Goal: Information Seeking & Learning: Learn about a topic

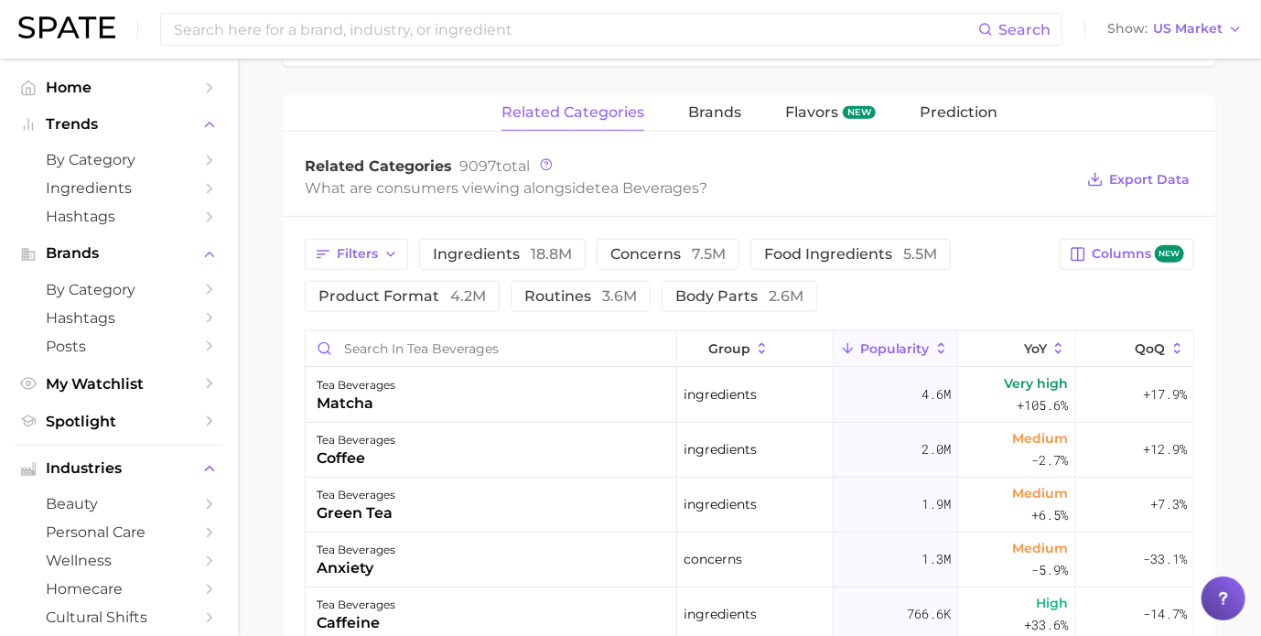
scroll to position [458, 0]
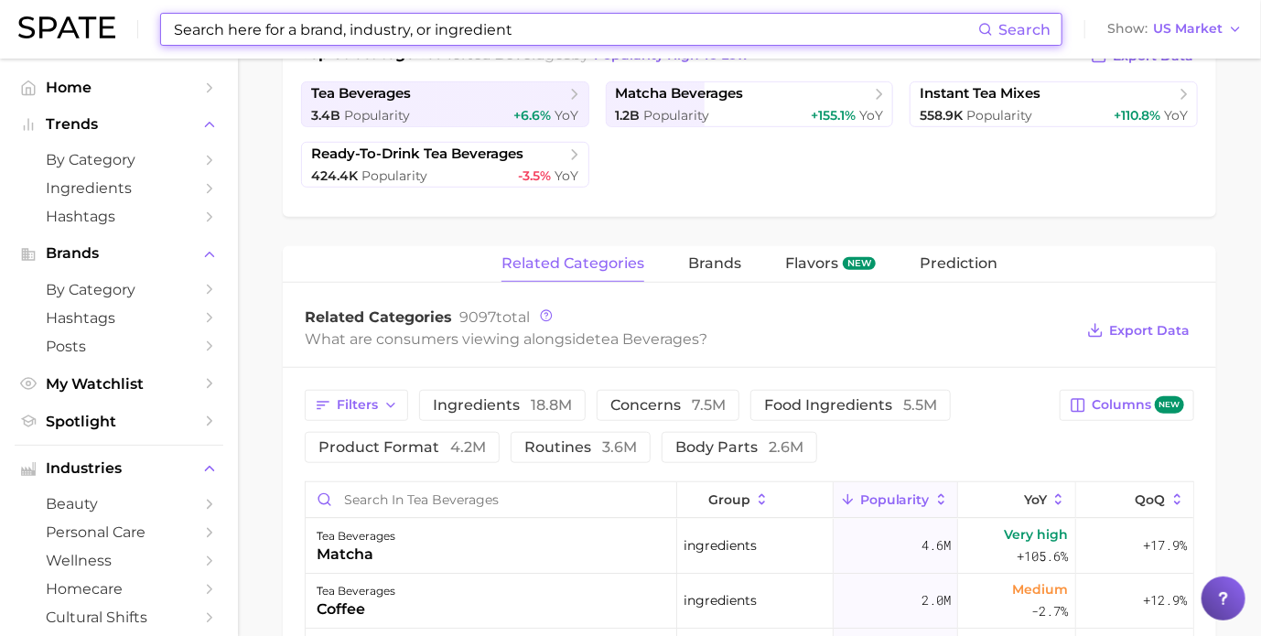
click at [560, 31] on input at bounding box center [575, 29] width 806 height 31
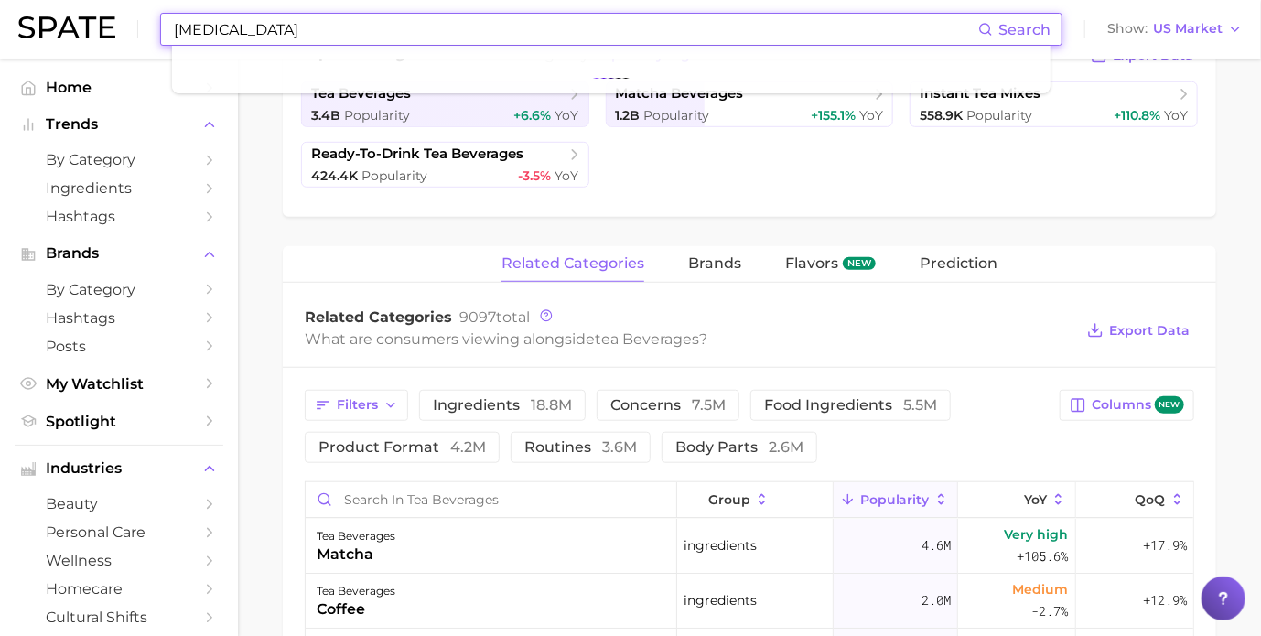
type input "[MEDICAL_DATA]"
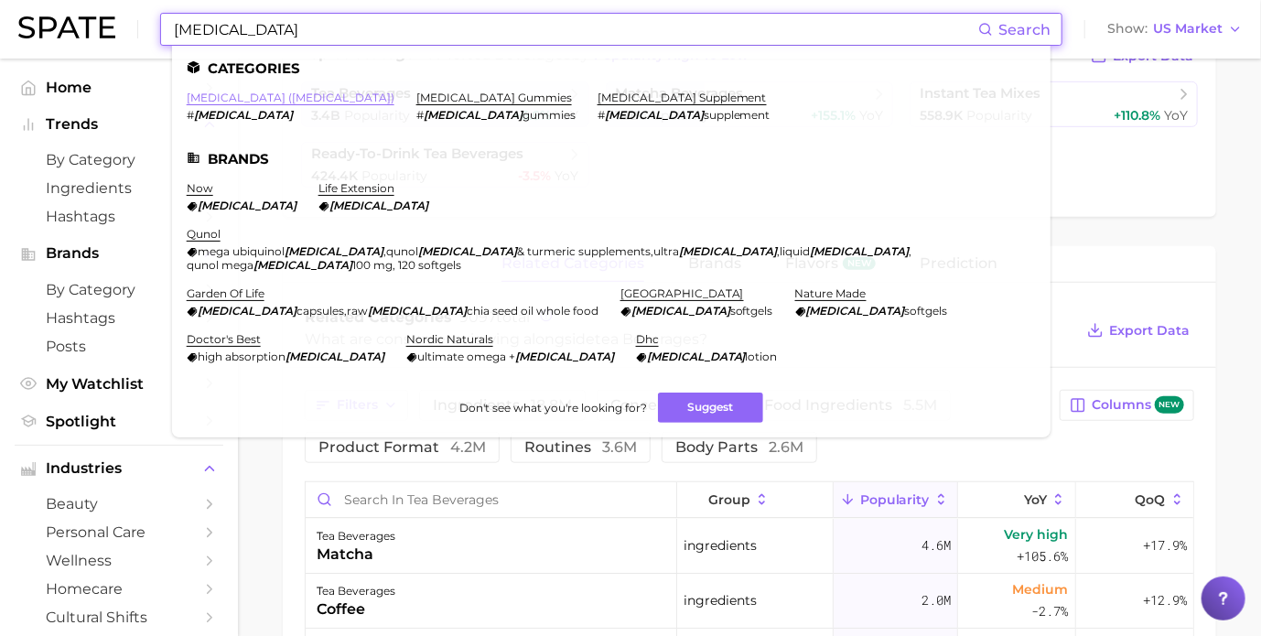
click at [245, 100] on link "[MEDICAL_DATA] ([MEDICAL_DATA])" at bounding box center [291, 98] width 208 height 14
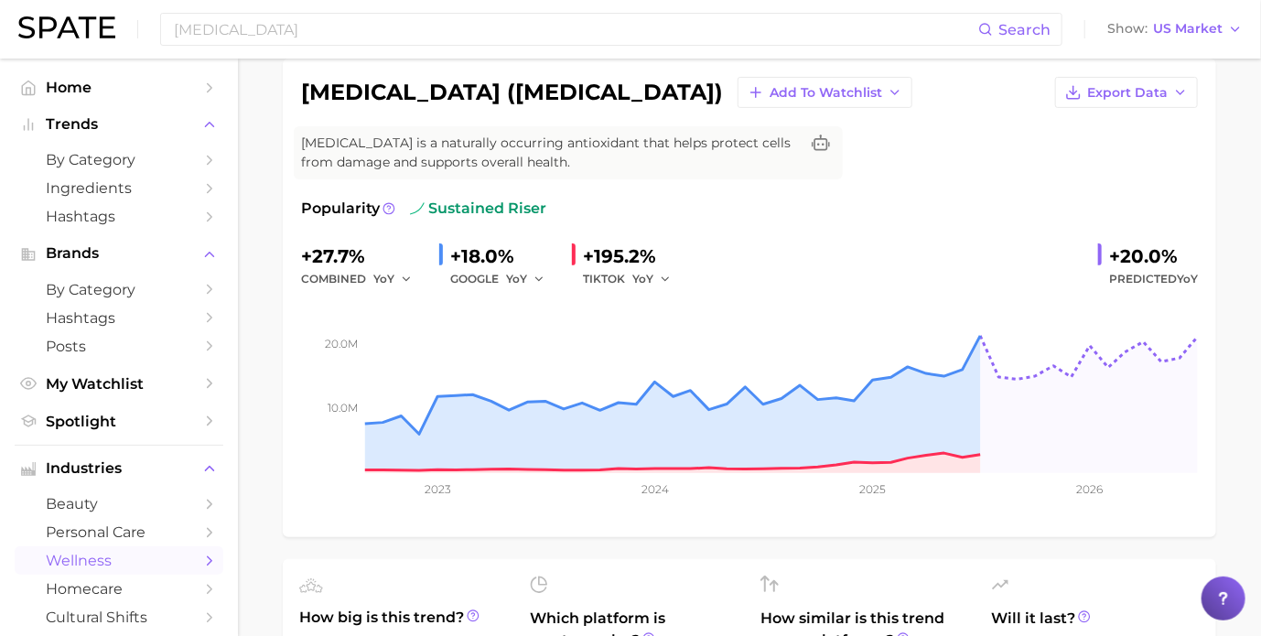
scroll to position [183, 0]
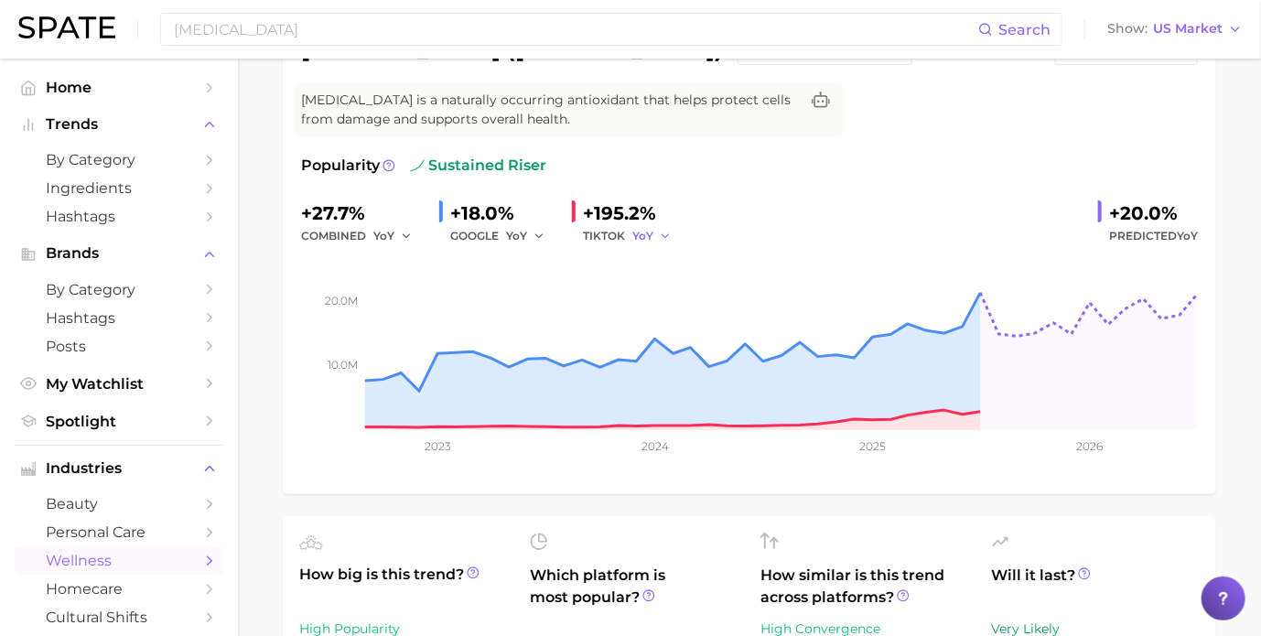
click at [659, 232] on icon "button" at bounding box center [665, 236] width 13 height 13
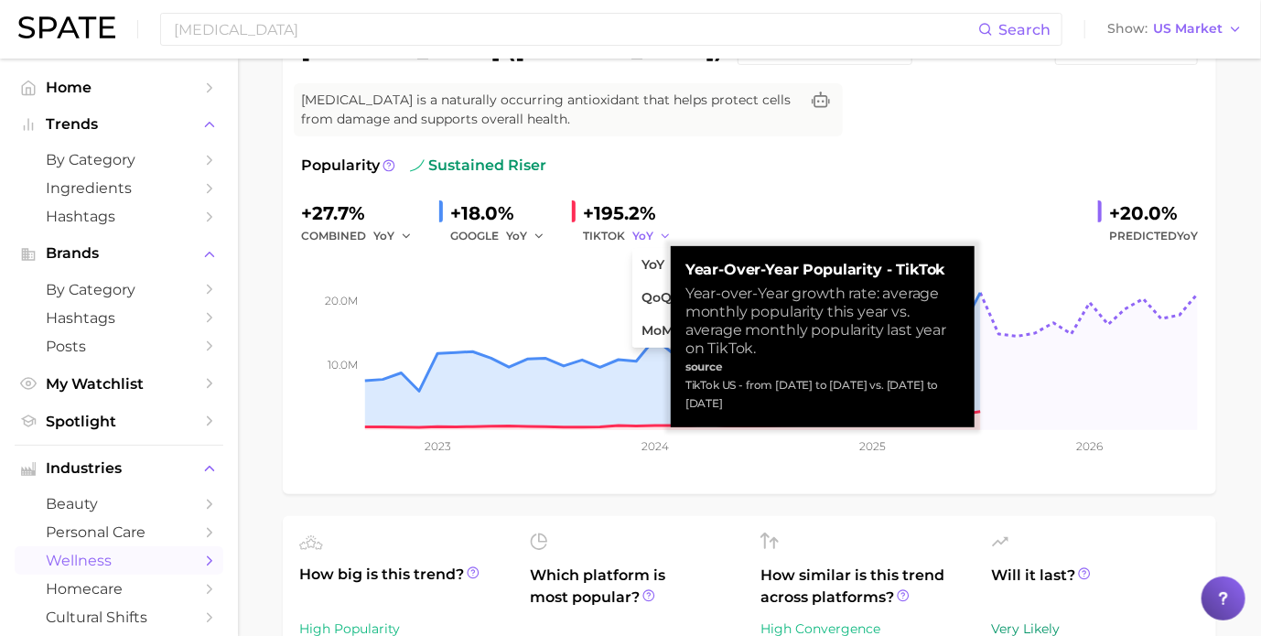
click at [659, 232] on icon "button" at bounding box center [665, 236] width 13 height 13
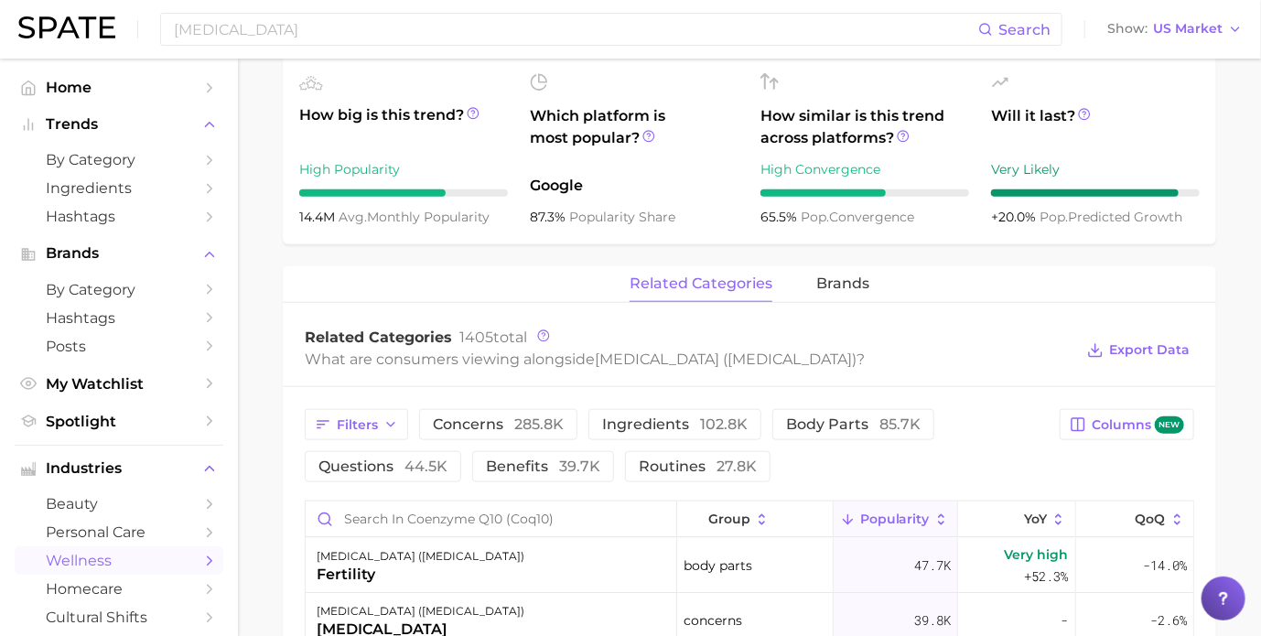
scroll to position [641, 0]
click at [660, 419] on span "ingredients 102.8k" at bounding box center [674, 426] width 145 height 15
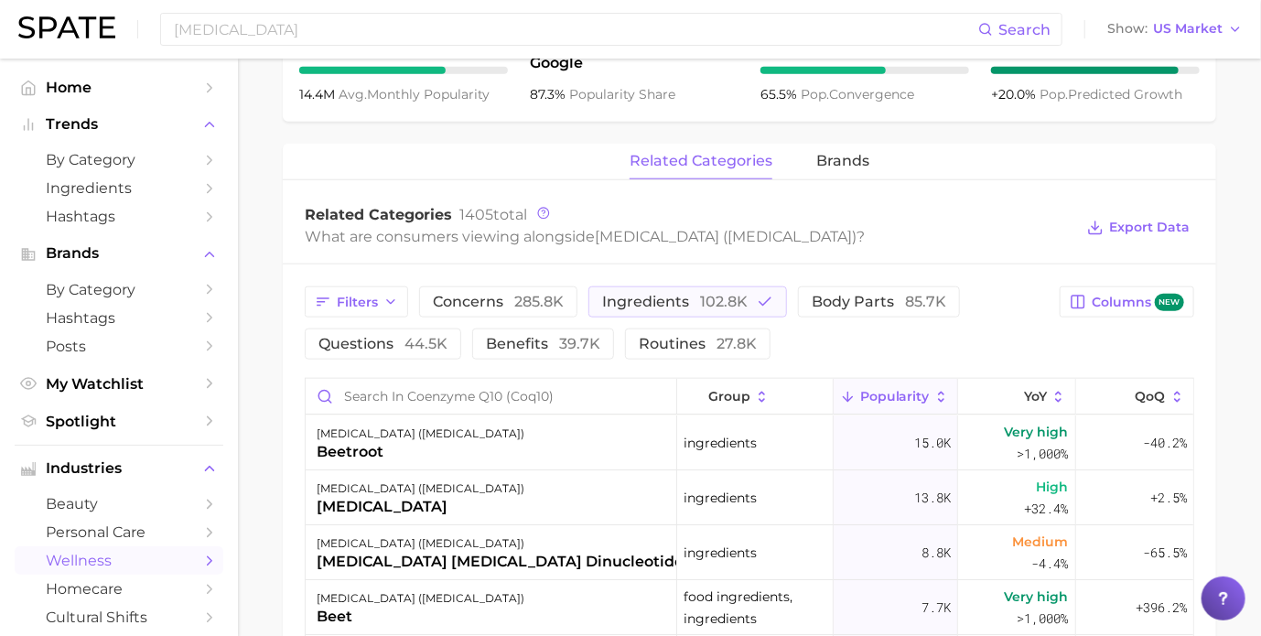
scroll to position [798, 0]
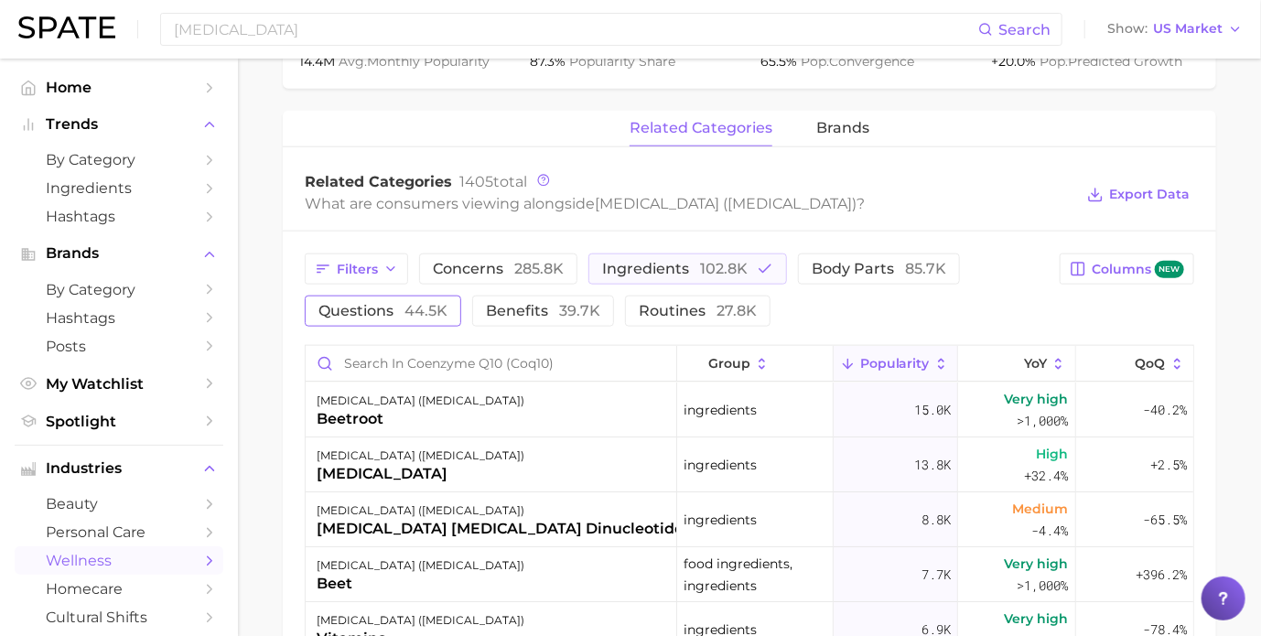
click at [404, 308] on span "questions 44.5k" at bounding box center [382, 311] width 129 height 15
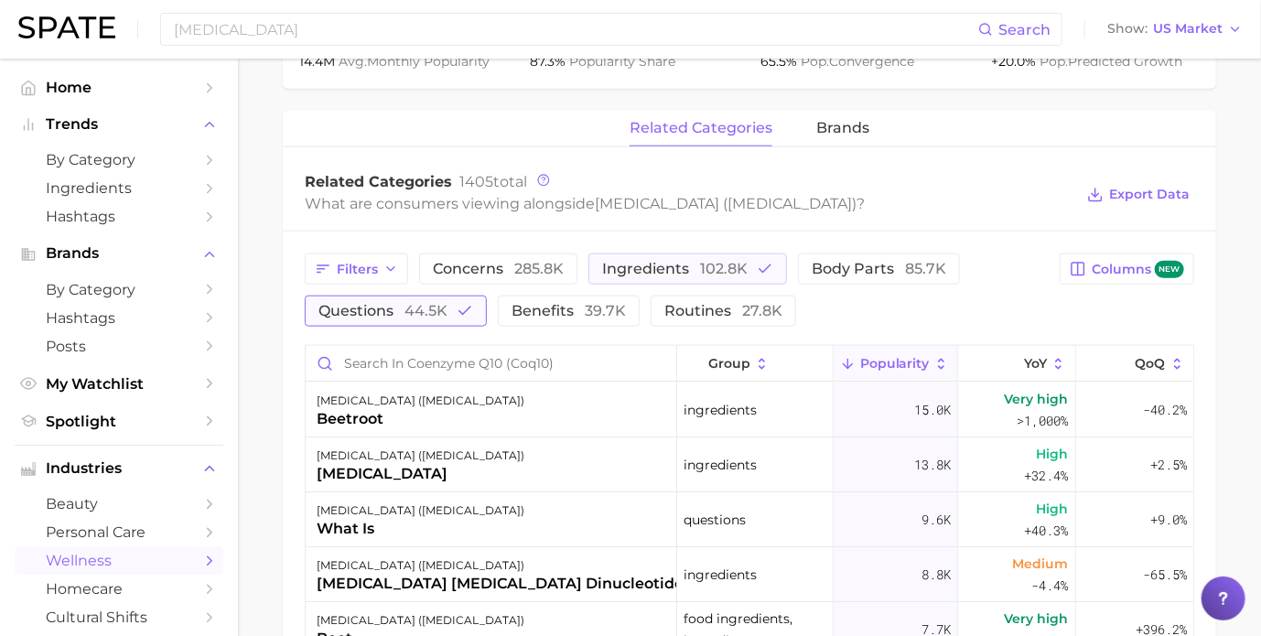
click at [402, 308] on span "questions 44.5k" at bounding box center [382, 311] width 129 height 15
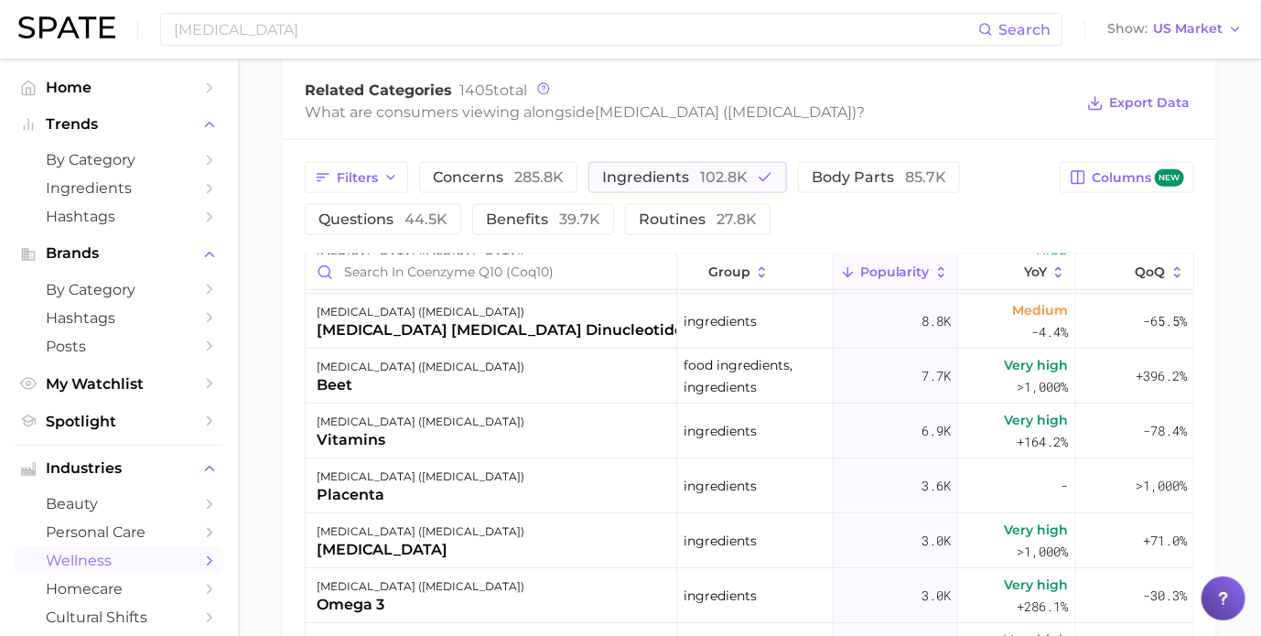
scroll to position [0, 0]
